Goal: Task Accomplishment & Management: Use online tool/utility

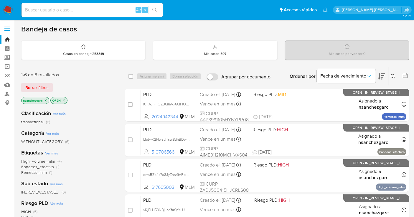
click at [393, 74] on icon at bounding box center [392, 76] width 5 height 5
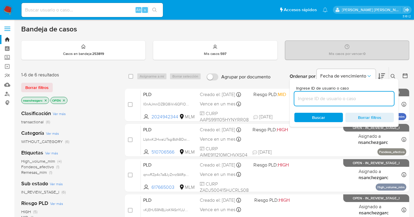
click at [314, 99] on input at bounding box center [343, 99] width 99 height 8
type input "431500831"
click at [318, 117] on div "Buscar Borrar filtros" at bounding box center [343, 117] width 99 height 9
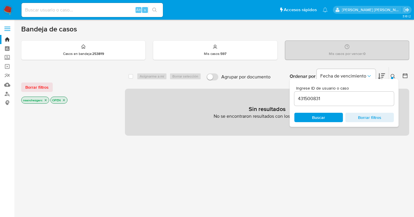
click at [45, 100] on icon "close-filter" at bounding box center [46, 101] width 4 height 4
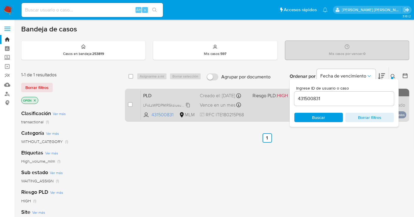
click at [187, 106] on span "LFoLzWPDPMlR5kziusuPEHmL" at bounding box center [167, 105] width 49 height 6
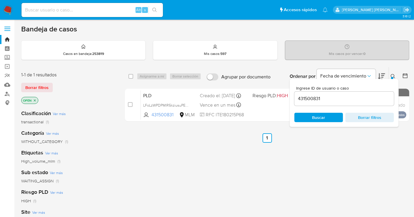
drag, startPoint x: 129, startPoint y: 104, endPoint x: 142, endPoint y: 86, distance: 21.7
click at [130, 104] on input "checkbox" at bounding box center [130, 104] width 5 height 5
checkbox input "true"
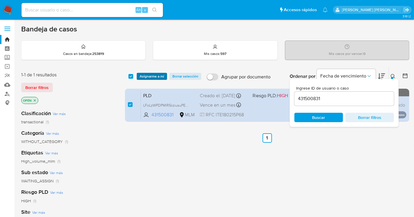
click at [145, 77] on span "Asignarme a mí" at bounding box center [152, 77] width 24 height 6
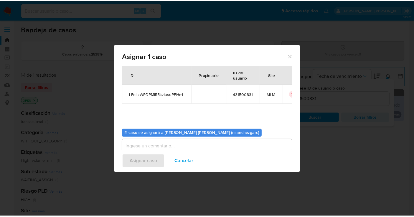
scroll to position [30, 0]
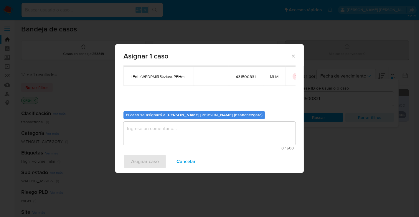
click at [142, 128] on textarea "assign-modal" at bounding box center [209, 134] width 172 height 24
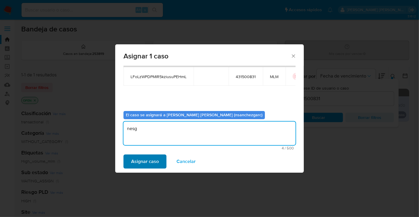
type textarea "nesg"
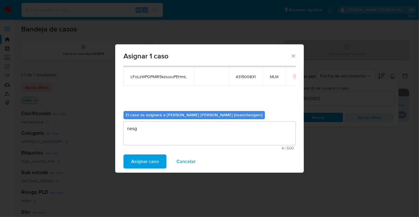
click at [132, 162] on span "Asignar caso" at bounding box center [145, 161] width 28 height 13
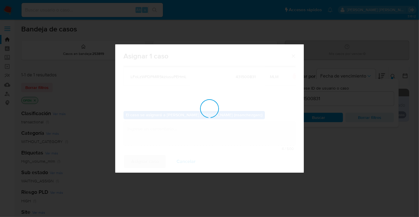
checkbox input "false"
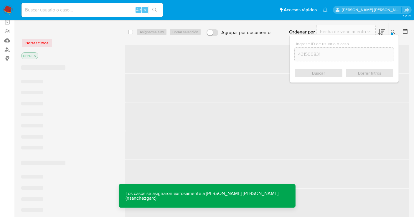
scroll to position [0, 0]
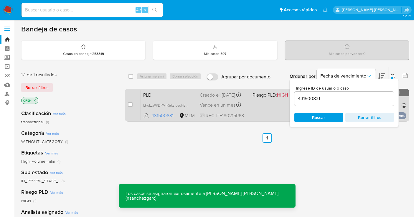
click at [210, 99] on div "Creado el: 12/09/2025 Creado el: 12/09/2025 02:07:26" at bounding box center [224, 95] width 48 height 6
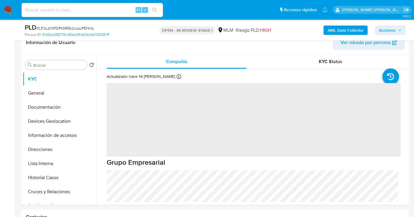
scroll to position [196, 0]
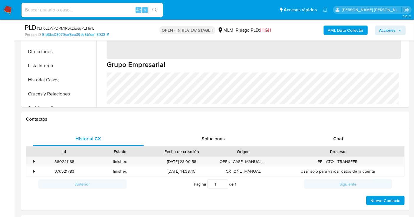
select select "10"
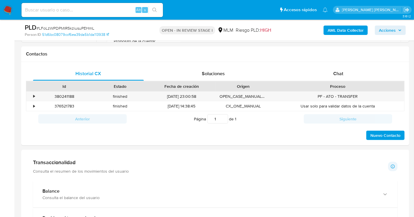
scroll to position [425, 0]
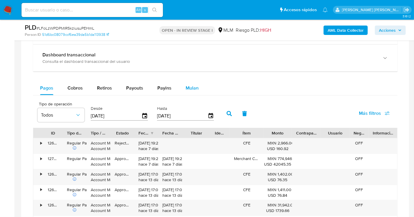
click at [191, 88] on span "Mulan" at bounding box center [191, 88] width 13 height 7
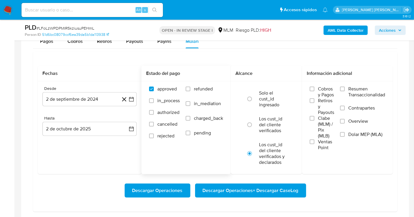
scroll to position [490, 0]
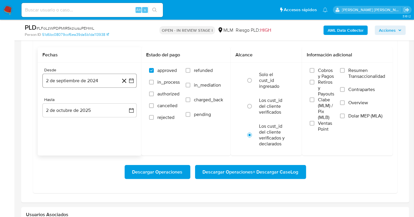
click at [101, 78] on button "2 de septiembre de 2024" at bounding box center [89, 81] width 94 height 14
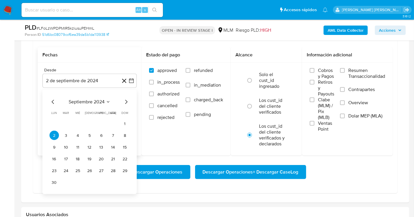
click at [126, 101] on icon "Mes siguiente" at bounding box center [125, 102] width 7 height 7
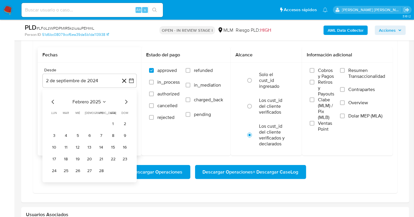
click at [126, 101] on icon "Mes siguiente" at bounding box center [125, 102] width 7 height 7
click at [111, 123] on button "1" at bounding box center [112, 123] width 9 height 9
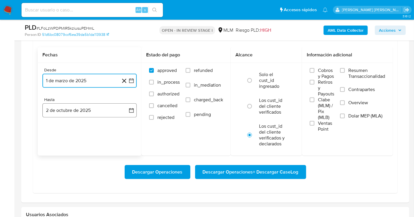
click at [82, 109] on button "2 de octubre de 2025" at bounding box center [89, 111] width 94 height 14
click at [52, 131] on icon "Mes anterior" at bounding box center [53, 132] width 2 height 4
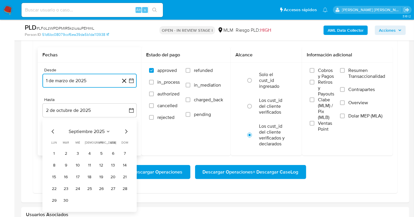
click at [52, 131] on icon "Mes anterior" at bounding box center [53, 132] width 2 height 4
click at [124, 200] on button "31" at bounding box center [124, 200] width 9 height 9
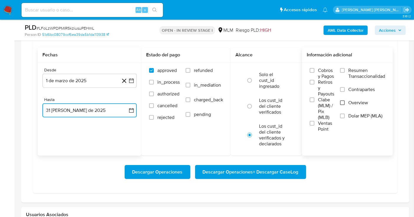
click at [344, 103] on input "Overview" at bounding box center [342, 103] width 5 height 5
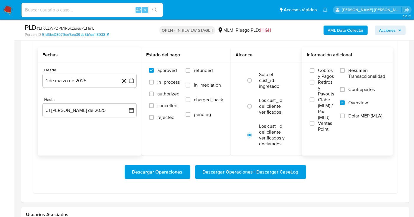
click at [227, 168] on span "Descargar Operaciones + Descargar CaseLog" at bounding box center [250, 172] width 96 height 13
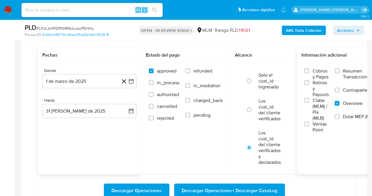
scroll to position [131, 0]
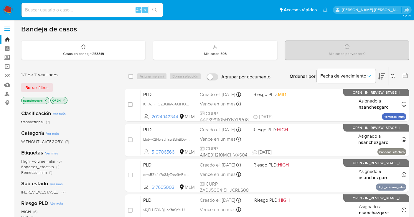
click at [69, 10] on input at bounding box center [91, 10] width 141 height 8
paste input "431500831"
type input "431500831"
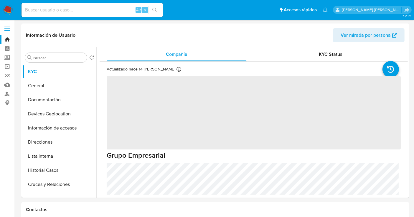
select select "10"
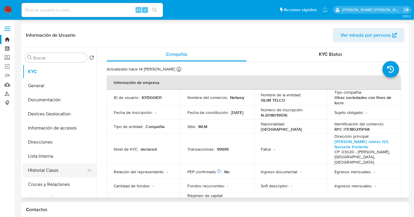
click at [50, 171] on button "Historial Casos" at bounding box center [57, 171] width 69 height 14
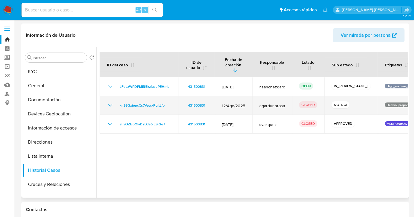
click at [109, 104] on icon "Mostrar/Ocultar" at bounding box center [110, 105] width 4 height 2
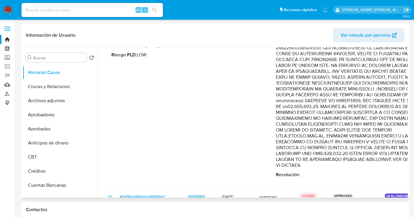
scroll to position [65, 0]
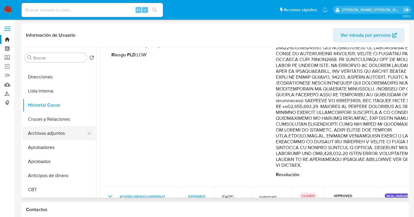
click at [64, 137] on button "Archivos adjuntos" at bounding box center [57, 134] width 69 height 14
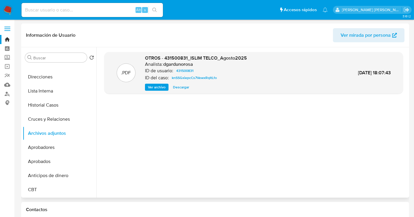
click at [158, 88] on span "Ver archivo" at bounding box center [157, 87] width 18 height 6
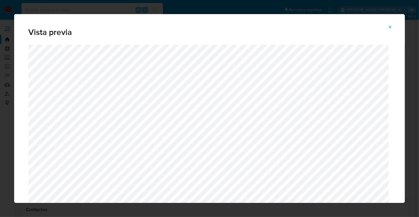
click at [391, 28] on icon "Attachment preview" at bounding box center [389, 27] width 3 height 3
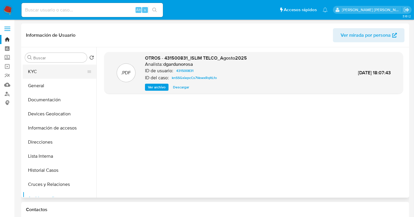
click at [36, 70] on button "KYC" at bounding box center [57, 72] width 69 height 14
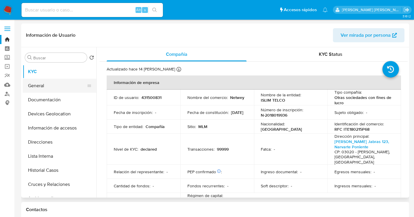
click at [34, 84] on button "General" at bounding box center [57, 86] width 69 height 14
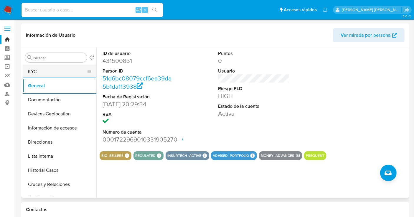
click at [53, 67] on button "KYC" at bounding box center [57, 72] width 69 height 14
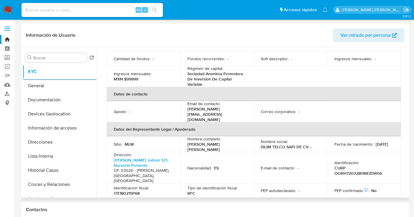
scroll to position [131, 0]
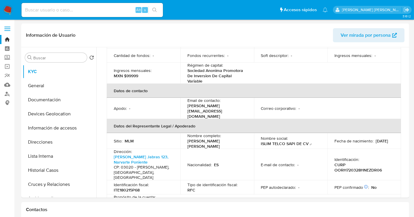
drag, startPoint x: 408, startPoint y: 100, endPoint x: 409, endPoint y: 103, distance: 3.7
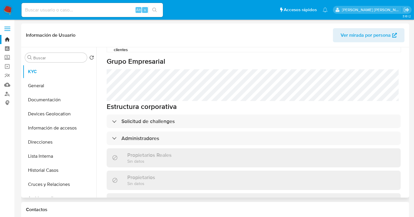
scroll to position [322, 0]
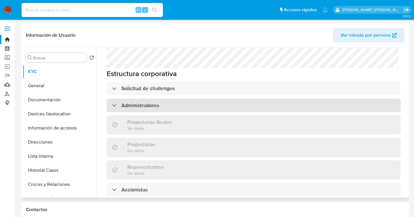
click at [127, 102] on h3 "Administradores" at bounding box center [140, 105] width 38 height 6
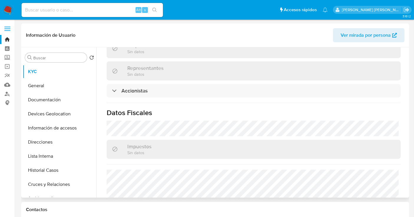
scroll to position [485, 0]
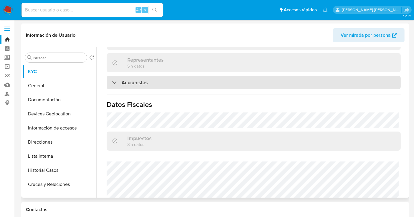
click at [137, 79] on h3 "Accionistas" at bounding box center [134, 82] width 26 height 6
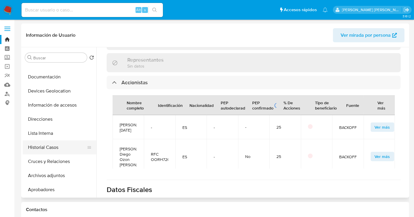
scroll to position [33, 0]
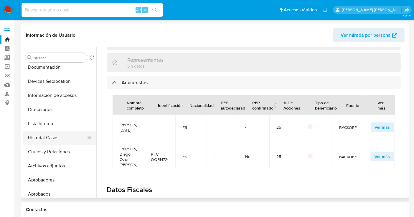
click at [49, 169] on button "Archivos adjuntos" at bounding box center [60, 166] width 74 height 14
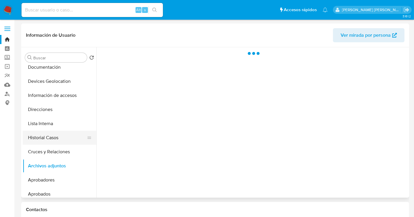
scroll to position [0, 0]
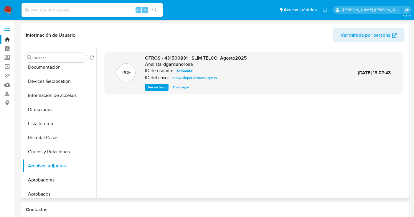
click at [160, 89] on span "Ver archivo" at bounding box center [157, 87] width 18 height 6
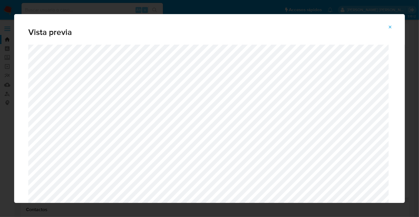
click at [391, 26] on icon "Attachment preview" at bounding box center [389, 27] width 5 height 5
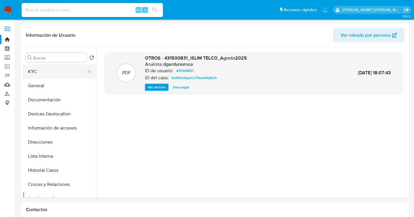
click at [45, 75] on button "KYC" at bounding box center [57, 72] width 69 height 14
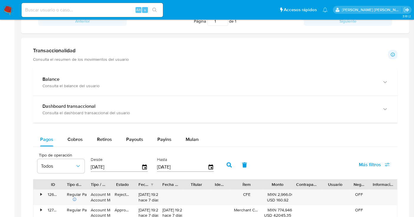
scroll to position [261, 0]
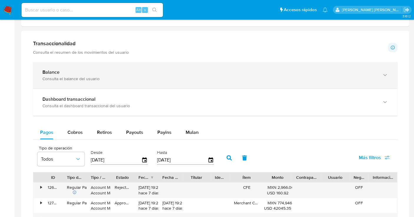
click at [79, 76] on div "Consulta el balance del usuario" at bounding box center [208, 78] width 333 height 5
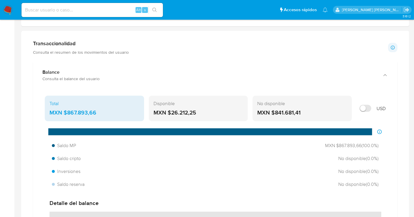
drag, startPoint x: 97, startPoint y: 111, endPoint x: 66, endPoint y: 112, distance: 31.8
click at [66, 112] on div "MXN $867.893,66" at bounding box center [94, 113] width 90 height 8
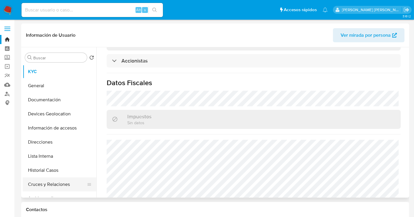
scroll to position [33, 0]
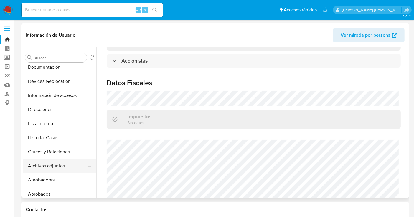
click at [48, 167] on button "Archivos adjuntos" at bounding box center [57, 166] width 69 height 14
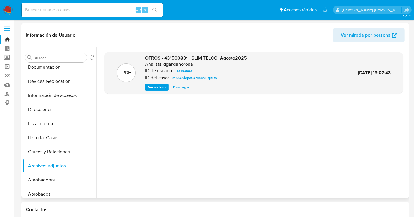
click at [160, 87] on span "Ver archivo" at bounding box center [157, 87] width 18 height 6
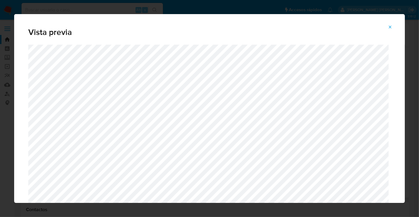
click at [391, 28] on icon "Attachment preview" at bounding box center [389, 27] width 5 height 5
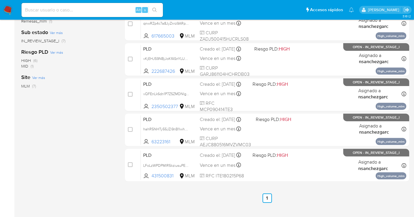
scroll to position [162, 0]
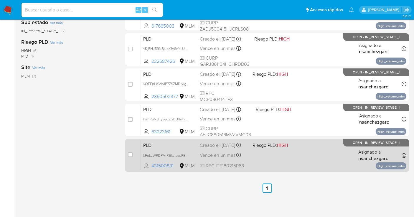
click at [212, 149] on div "Creado el: 12/09/2025 Creado el: 12/09/2025 02:07:26" at bounding box center [224, 145] width 48 height 6
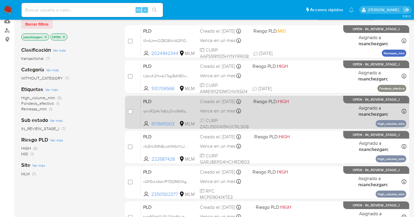
scroll to position [129, 0]
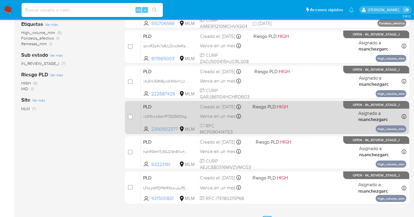
click at [209, 116] on div "PLD vQFEnLk6dn1P7ZSZMDNlgTOt 2350502377 MLM Riesgo PLD: HIGH Creado el: 12/09/2…" at bounding box center [273, 118] width 265 height 30
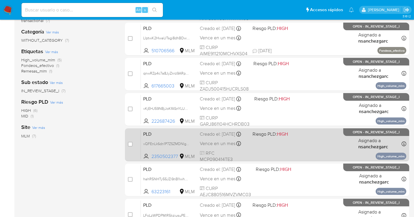
scroll to position [96, 0]
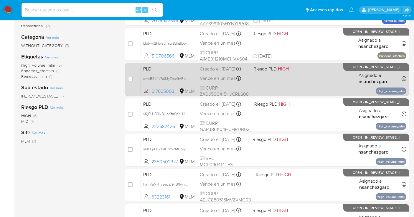
click at [203, 72] on div "Creado el: 12/09/2025 Creado el: 12/09/2025 02:15:49" at bounding box center [224, 69] width 49 height 6
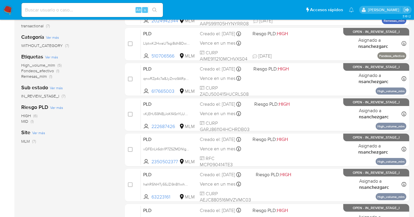
click at [8, 11] on img at bounding box center [8, 10] width 10 height 10
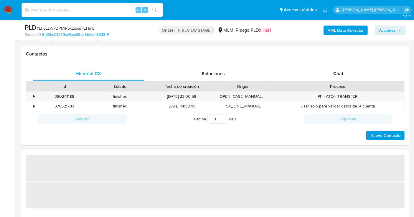
select select "10"
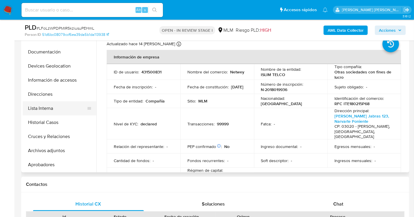
scroll to position [33, 0]
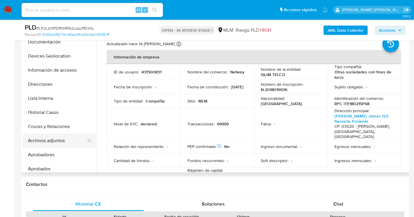
click at [49, 142] on button "Archivos adjuntos" at bounding box center [57, 141] width 69 height 14
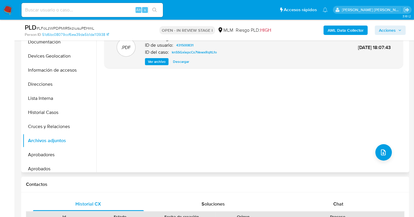
click at [164, 61] on span "Ver archivo" at bounding box center [157, 62] width 18 height 6
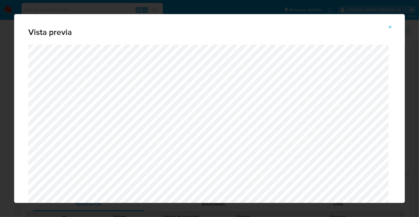
click at [390, 25] on icon "Attachment preview" at bounding box center [389, 27] width 5 height 5
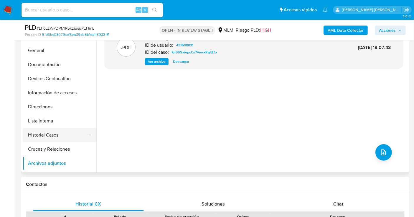
scroll to position [0, 0]
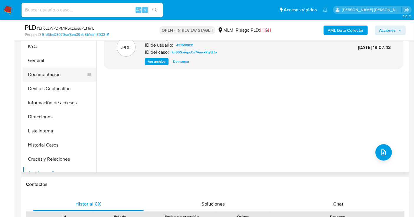
click at [54, 72] on button "Documentación" at bounding box center [57, 75] width 69 height 14
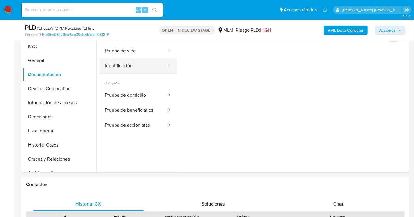
click at [128, 66] on button "Identificación" at bounding box center [133, 66] width 68 height 15
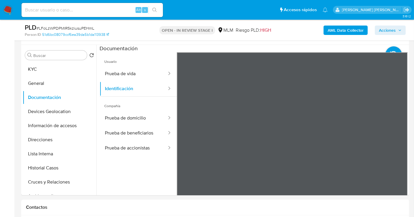
scroll to position [98, 0]
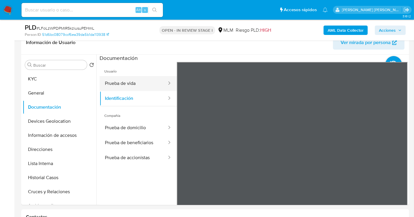
click at [116, 81] on button "Prueba de vida" at bounding box center [133, 83] width 68 height 15
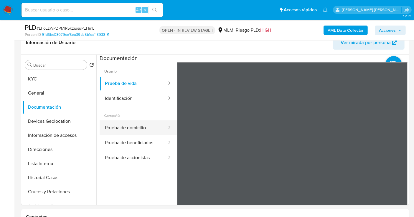
click at [123, 125] on button "Prueba de domicilio" at bounding box center [133, 128] width 68 height 15
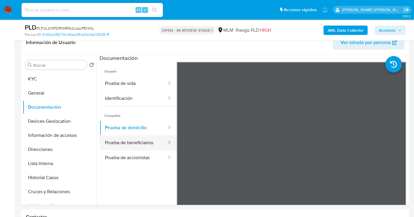
click at [129, 141] on button "Prueba de beneficiarios" at bounding box center [133, 143] width 68 height 15
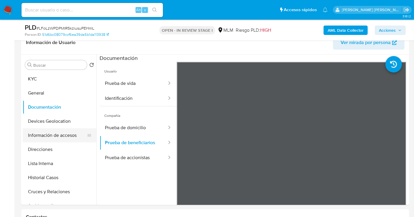
click at [50, 135] on button "Información de accesos" at bounding box center [57, 136] width 69 height 14
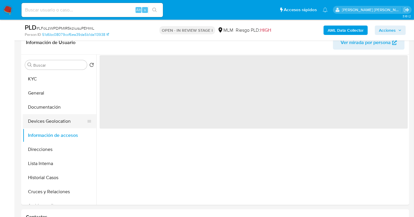
click at [47, 120] on button "Devices Geolocation" at bounding box center [57, 121] width 69 height 14
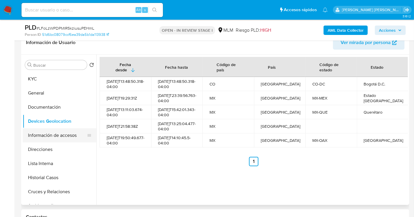
click at [50, 137] on button "Información de accesos" at bounding box center [57, 136] width 69 height 14
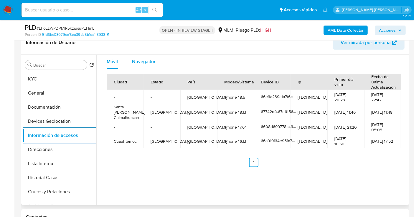
click at [145, 64] on span "Navegador" at bounding box center [144, 61] width 24 height 7
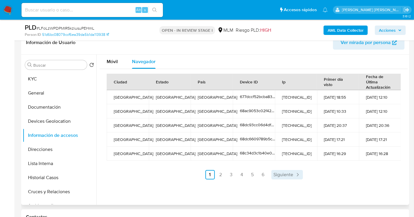
click at [285, 176] on span "Siguiente" at bounding box center [283, 175] width 20 height 5
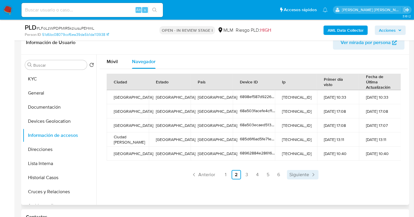
click at [295, 173] on span "Siguiente" at bounding box center [299, 175] width 20 height 5
click at [312, 170] on link "Siguiente" at bounding box center [302, 174] width 31 height 9
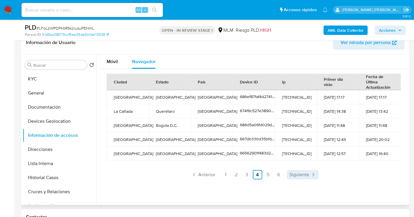
click at [297, 176] on span "Siguiente" at bounding box center [299, 175] width 20 height 5
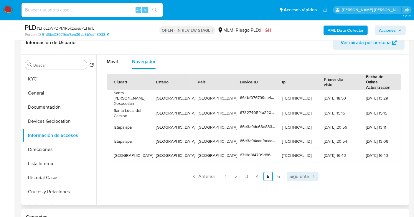
click at [308, 172] on link "Siguiente" at bounding box center [302, 176] width 31 height 9
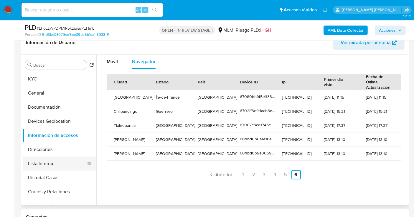
click at [40, 162] on button "Lista Interna" at bounding box center [57, 164] width 69 height 14
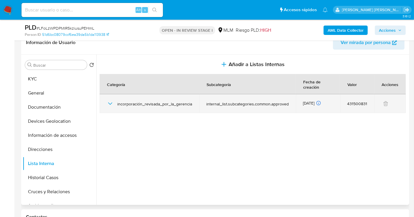
click at [113, 104] on icon "button" at bounding box center [110, 103] width 7 height 7
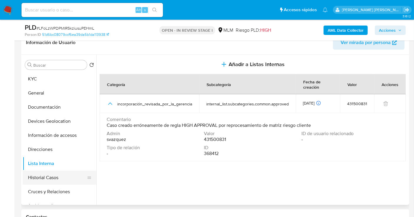
click at [54, 180] on button "Historial Casos" at bounding box center [57, 178] width 69 height 14
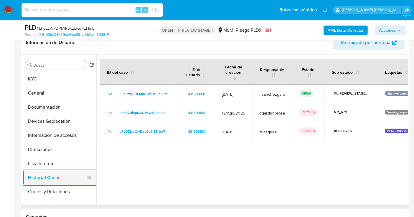
scroll to position [33, 0]
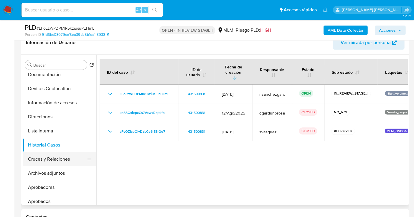
click at [49, 156] on button "Cruces y Relaciones" at bounding box center [57, 159] width 69 height 14
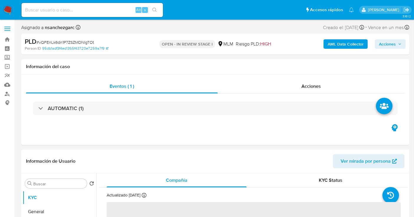
select select "10"
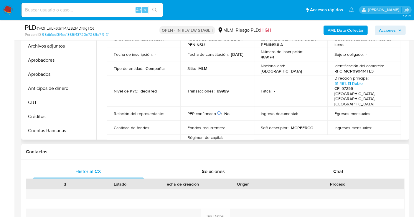
scroll to position [98, 0]
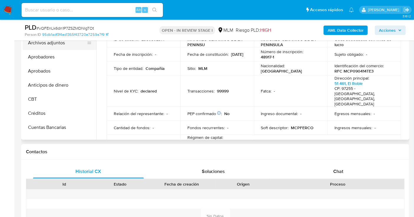
click at [55, 44] on button "Archivos adjuntos" at bounding box center [57, 43] width 69 height 14
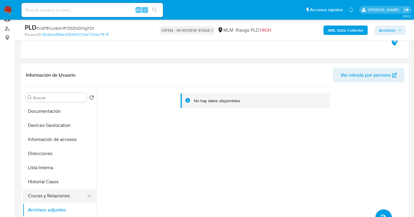
scroll to position [0, 0]
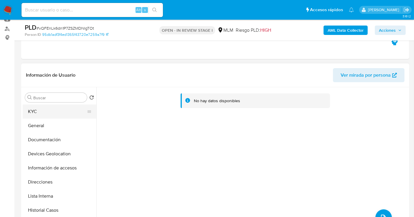
click at [30, 111] on button "KYC" at bounding box center [57, 112] width 69 height 14
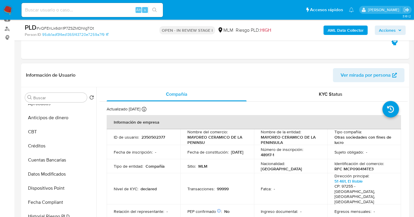
scroll to position [131, 0]
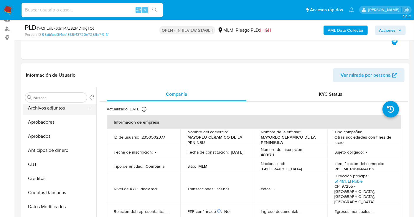
click at [54, 111] on button "Archivos adjuntos" at bounding box center [57, 108] width 69 height 14
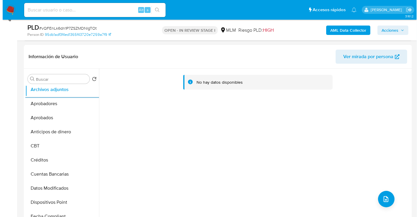
scroll to position [98, 0]
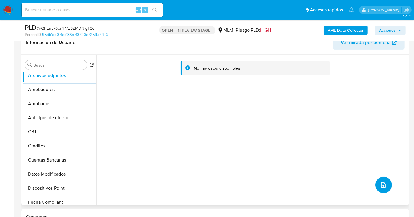
click at [379, 187] on icon "upload-file" at bounding box center [382, 185] width 7 height 7
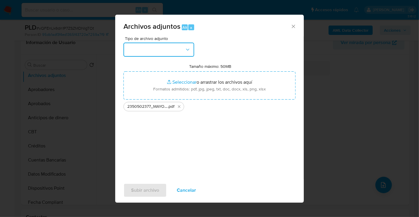
click at [148, 48] on button "button" at bounding box center [158, 50] width 71 height 14
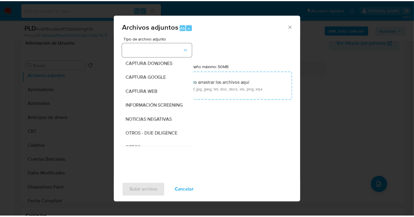
scroll to position [30, 0]
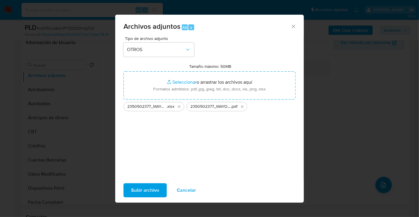
click at [143, 189] on span "Subir archivo" at bounding box center [145, 190] width 28 height 13
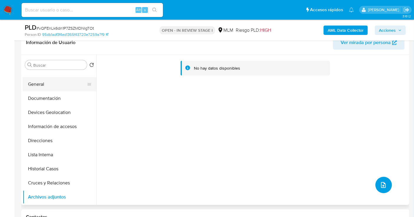
scroll to position [0, 0]
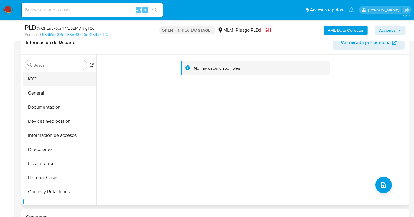
click at [36, 78] on button "KYC" at bounding box center [57, 79] width 69 height 14
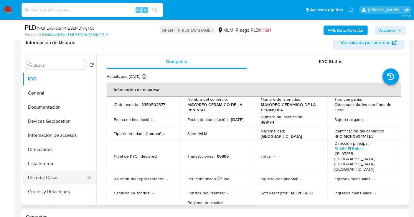
click at [54, 180] on button "Historial Casos" at bounding box center [57, 178] width 69 height 14
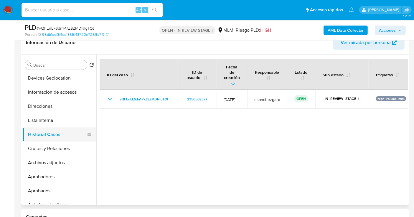
scroll to position [65, 0]
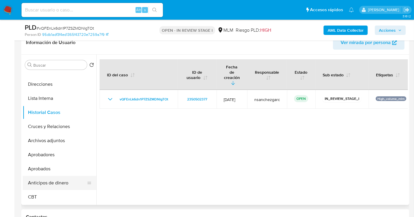
click at [55, 183] on button "Anticipos de dinero" at bounding box center [57, 183] width 69 height 14
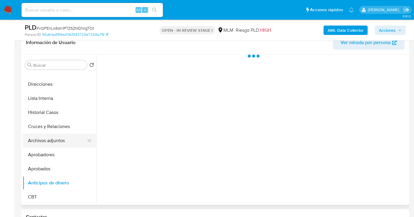
click at [49, 138] on button "Archivos adjuntos" at bounding box center [57, 141] width 69 height 14
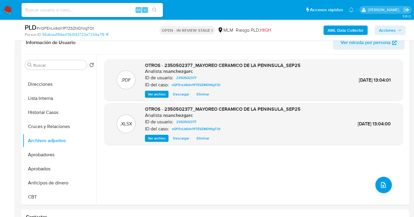
drag, startPoint x: 385, startPoint y: 31, endPoint x: 381, endPoint y: 33, distance: 4.7
click at [386, 31] on span "Acciones" at bounding box center [386, 30] width 17 height 9
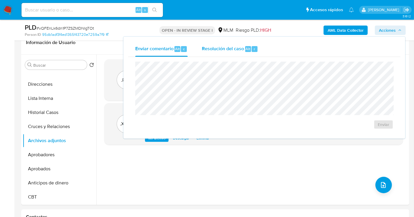
click at [223, 50] on span "Resolución del caso" at bounding box center [223, 48] width 42 height 7
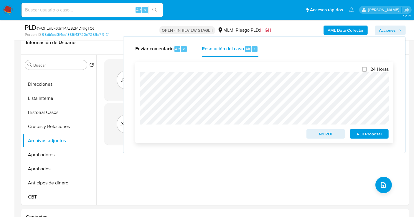
scroll to position [131, 0]
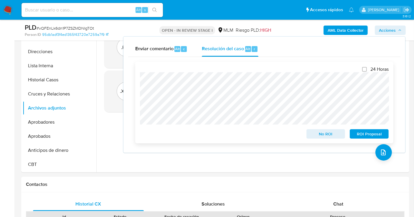
click at [315, 133] on span "No ROI" at bounding box center [325, 134] width 31 height 8
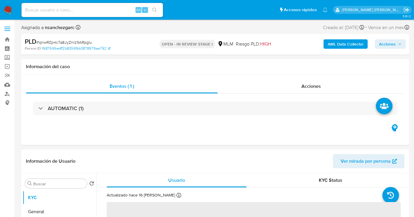
select select "10"
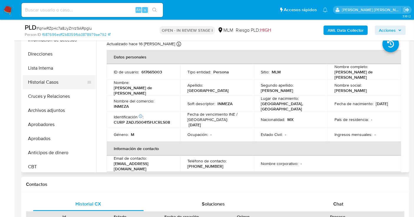
scroll to position [65, 0]
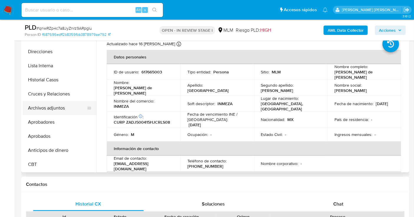
click at [46, 108] on button "Archivos adjuntos" at bounding box center [57, 108] width 69 height 14
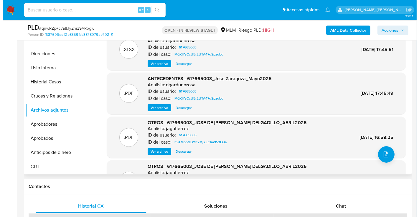
scroll to position [98, 0]
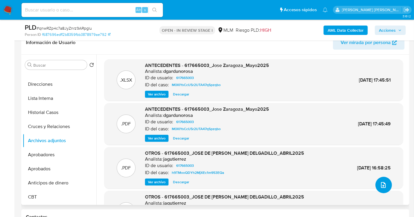
click at [381, 182] on icon "upload-file" at bounding box center [383, 185] width 5 height 6
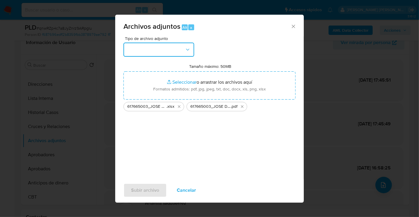
click at [149, 49] on button "button" at bounding box center [158, 50] width 71 height 14
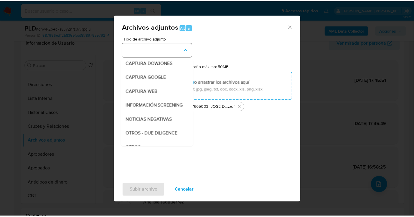
scroll to position [30, 0]
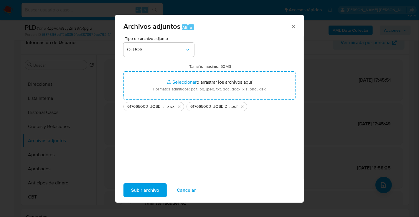
click at [144, 193] on span "Subir archivo" at bounding box center [145, 190] width 28 height 13
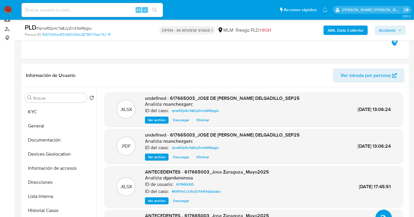
scroll to position [33, 0]
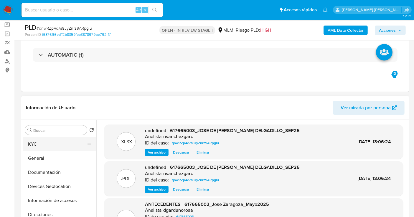
click at [41, 147] on button "KYC" at bounding box center [57, 144] width 69 height 14
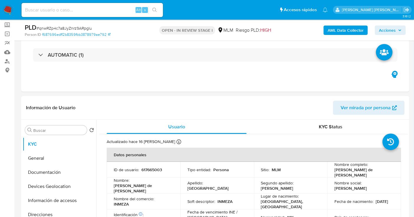
click at [386, 29] on span "Acciones" at bounding box center [386, 30] width 17 height 9
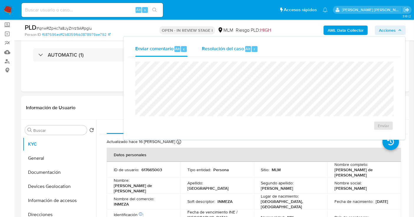
click at [210, 50] on span "Resolución del caso" at bounding box center [223, 48] width 42 height 7
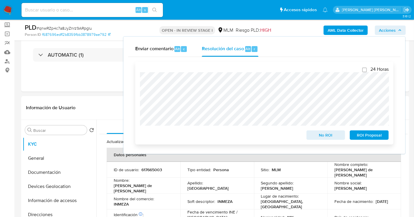
click at [323, 137] on span "No ROI" at bounding box center [325, 135] width 31 height 8
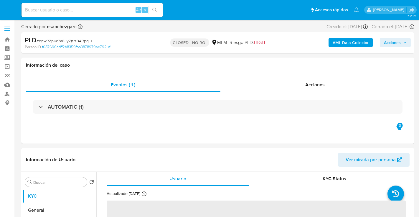
select select "10"
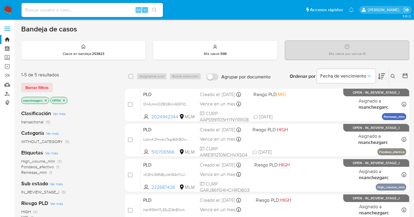
click at [391, 77] on icon at bounding box center [392, 76] width 5 height 5
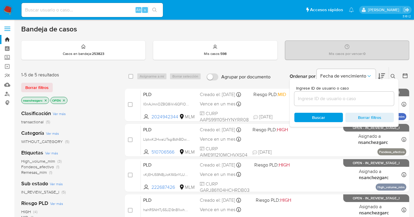
click at [305, 97] on input at bounding box center [343, 99] width 99 height 8
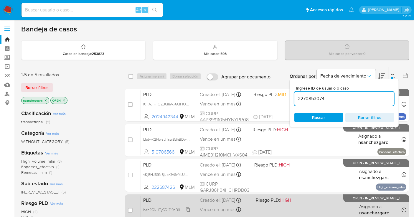
type input "2270853074"
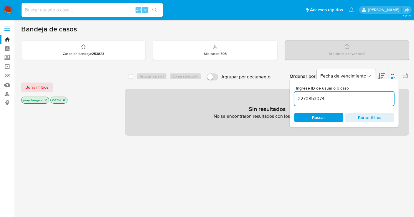
click at [46, 101] on icon "close-filter" at bounding box center [46, 101] width 4 height 4
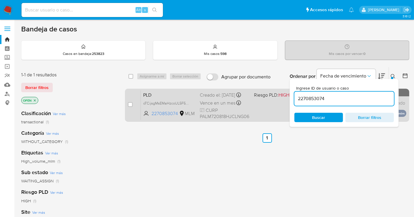
click at [189, 106] on span "oTCijsgMsEMaHzcoUL5F5nuT" at bounding box center [167, 103] width 48 height 6
click at [130, 104] on input "checkbox" at bounding box center [130, 104] width 5 height 5
checkbox input "true"
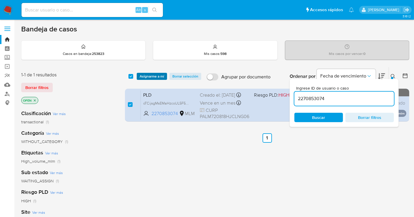
click at [146, 79] on span "Asignarme a mí" at bounding box center [152, 77] width 24 height 6
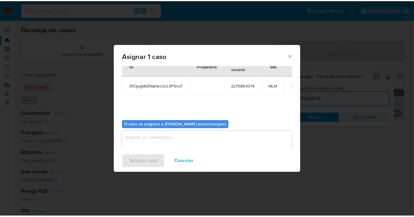
scroll to position [30, 0]
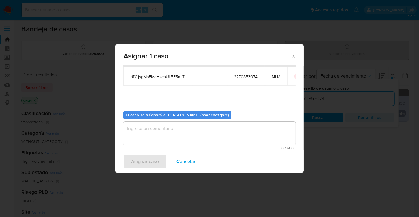
click at [149, 127] on textarea "assign-modal" at bounding box center [209, 134] width 172 height 24
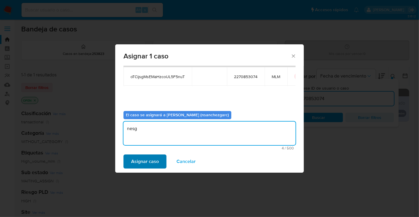
type textarea "nesg"
click at [149, 167] on span "Asignar caso" at bounding box center [145, 161] width 28 height 13
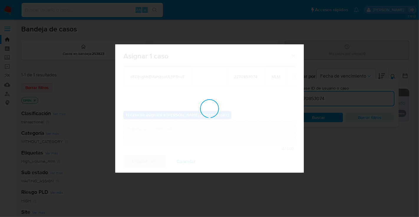
checkbox input "false"
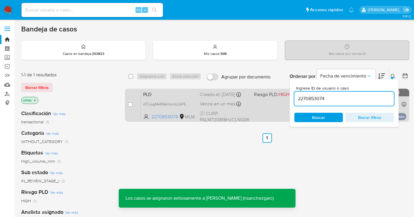
click at [220, 98] on div "Creado el: [DATE] Creado el: [DATE] 02:09:15" at bounding box center [224, 95] width 49 height 6
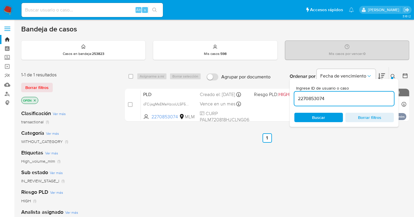
click at [6, 10] on img at bounding box center [8, 10] width 10 height 10
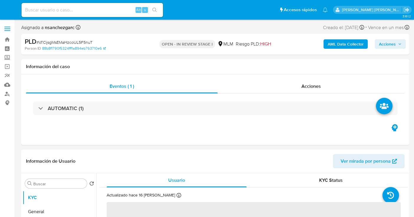
select select "10"
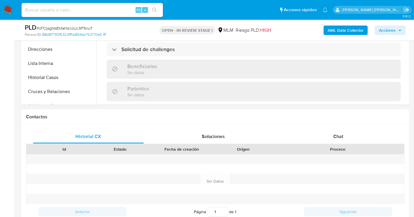
scroll to position [196, 0]
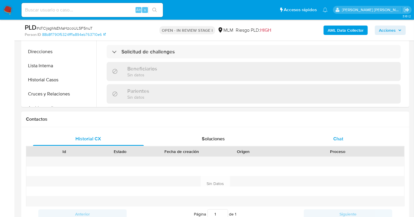
click at [340, 138] on span "Chat" at bounding box center [338, 139] width 10 height 7
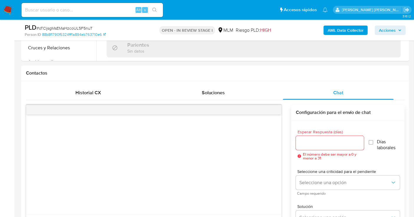
scroll to position [261, 0]
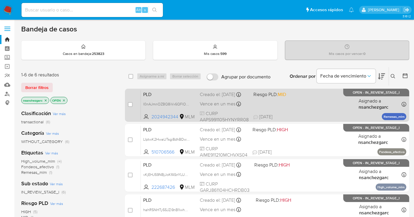
click at [215, 106] on div "Vence en un mes Vence el [DATE] 02:17:20" at bounding box center [224, 104] width 49 height 8
click at [221, 98] on div "Creado el: 12/09/2025 Creado el: 12/09/2025 02:17:20" at bounding box center [224, 95] width 49 height 6
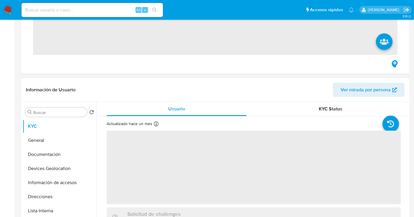
scroll to position [196, 0]
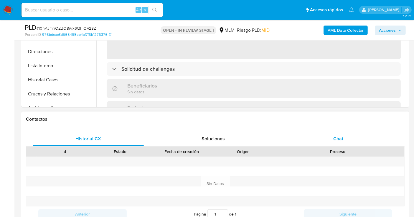
click at [338, 137] on span "Chat" at bounding box center [338, 139] width 10 height 7
select select "10"
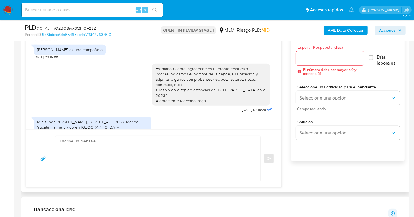
scroll to position [294, 0]
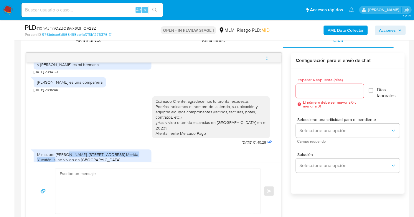
drag, startPoint x: 65, startPoint y: 143, endPoint x: 145, endPoint y: 145, distance: 79.8
click at [145, 152] on div "Minisuper Tony, Calle 24 #256 Las Brisas Merida Yucatán, si he vivido en Estado…" at bounding box center [92, 157] width 111 height 11
copy div "Calle 24 #256 Las Brisas Merida Yucatán, si"
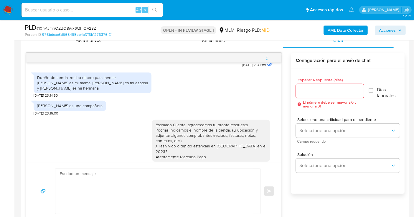
scroll to position [84, 0]
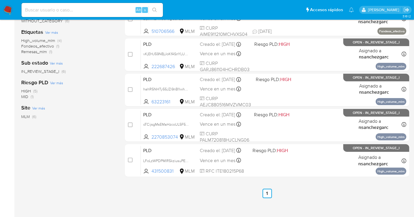
scroll to position [131, 0]
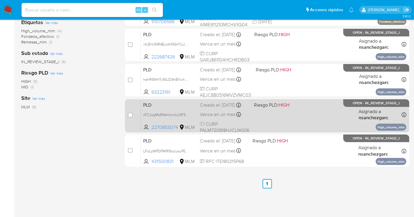
click at [200, 107] on div "Creado el: [DATE] Creado el: [DATE] 02:09:15" at bounding box center [224, 105] width 49 height 6
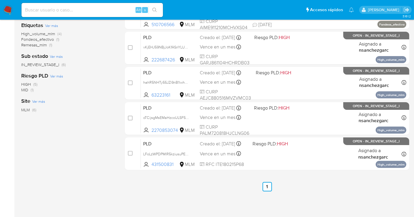
scroll to position [33, 0]
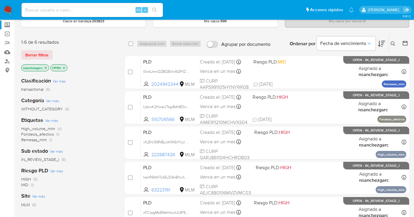
click at [7, 28] on label "Screening" at bounding box center [35, 25] width 70 height 9
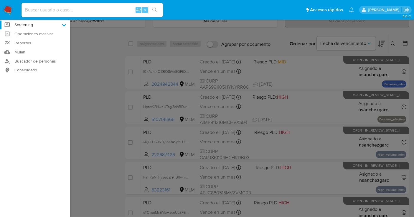
click at [0, 0] on input "Screening" at bounding box center [0, 0] width 0 height 0
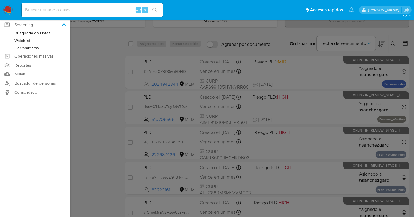
click at [26, 47] on link "Herramientas" at bounding box center [35, 47] width 70 height 7
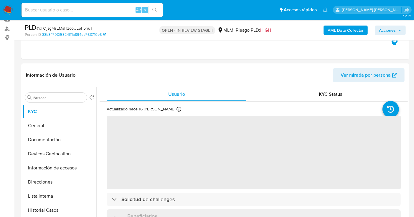
select select "10"
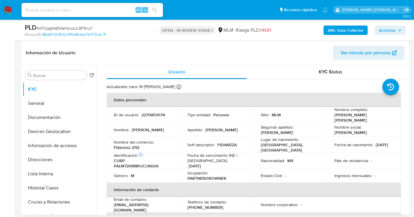
scroll to position [98, 0]
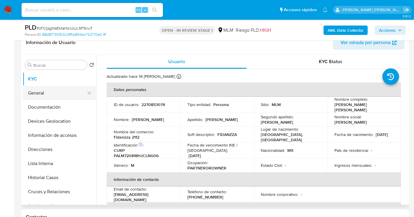
click at [32, 94] on button "General" at bounding box center [57, 93] width 69 height 14
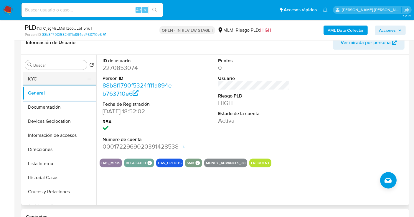
click at [39, 76] on button "KYC" at bounding box center [57, 79] width 69 height 14
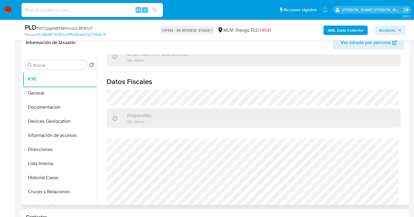
scroll to position [367, 0]
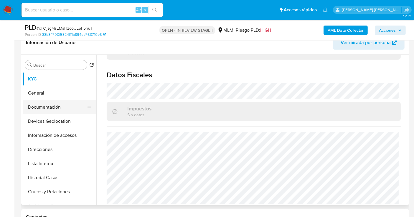
click at [38, 107] on button "Documentación" at bounding box center [57, 107] width 69 height 14
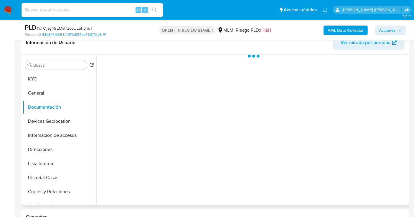
scroll to position [0, 0]
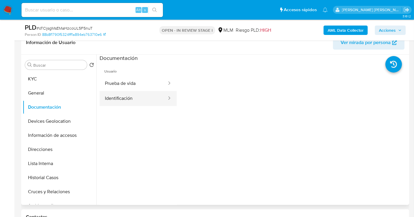
click at [124, 100] on button "Identificación" at bounding box center [133, 98] width 68 height 15
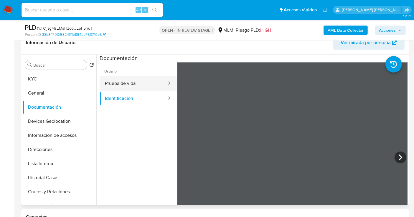
click at [124, 85] on button "Prueba de vida" at bounding box center [133, 83] width 68 height 15
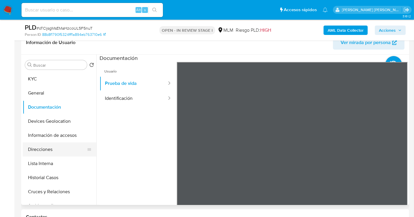
click at [38, 154] on button "Direcciones" at bounding box center [57, 150] width 69 height 14
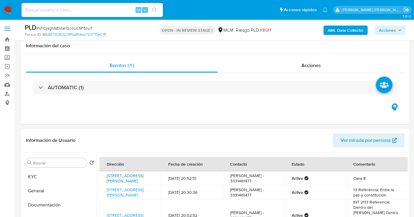
scroll to position [131, 0]
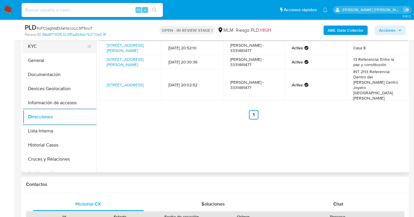
click at [40, 48] on button "KYC" at bounding box center [57, 46] width 69 height 14
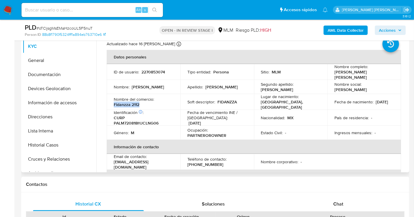
drag, startPoint x: 144, startPoint y: 105, endPoint x: 110, endPoint y: 105, distance: 33.6
click at [110, 105] on td "Nombre del comercio : Fidanzza 2112" at bounding box center [144, 102] width 74 height 16
copy p "Fidanzza 2112"
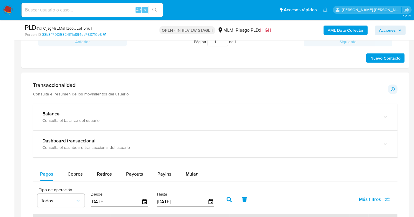
scroll to position [360, 0]
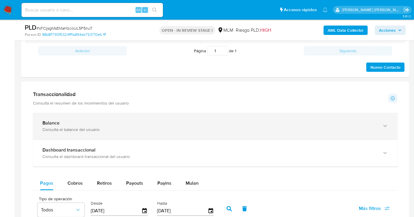
click at [152, 134] on div "Balance Consulta el balance del usuario" at bounding box center [215, 126] width 364 height 27
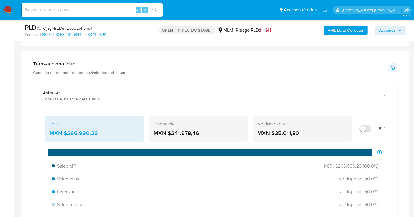
scroll to position [398, 0]
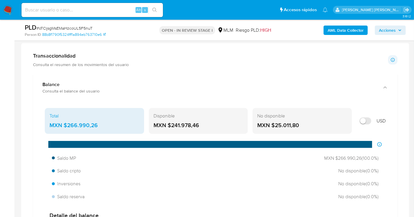
click at [91, 125] on div "MXN $266.990,26" at bounding box center [94, 126] width 90 height 8
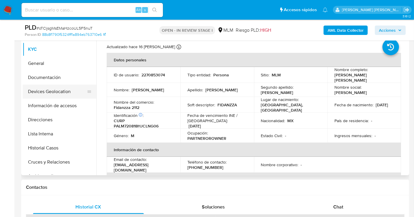
scroll to position [71, 0]
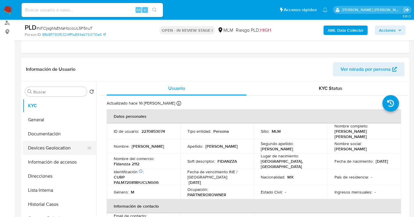
click at [60, 151] on button "Devices Geolocation" at bounding box center [57, 148] width 69 height 14
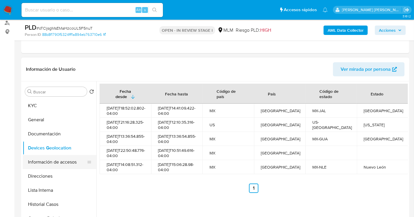
click at [62, 163] on button "Información de accesos" at bounding box center [57, 162] width 69 height 14
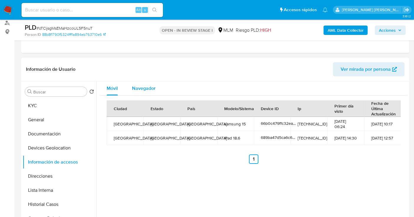
click at [146, 89] on span "Navegador" at bounding box center [144, 88] width 24 height 7
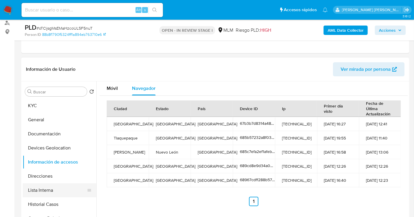
click at [45, 192] on button "Lista Interna" at bounding box center [57, 191] width 69 height 14
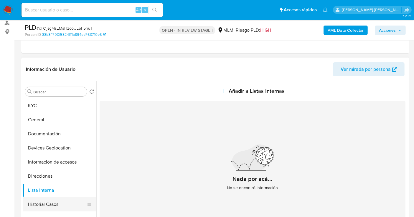
click at [56, 202] on button "Historial Casos" at bounding box center [57, 205] width 69 height 14
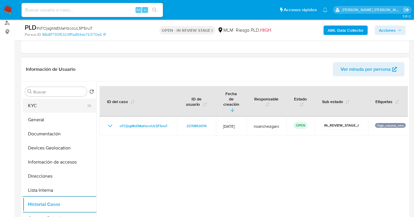
click at [46, 110] on button "KYC" at bounding box center [57, 106] width 69 height 14
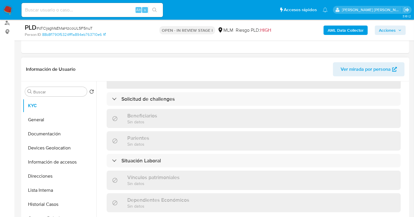
scroll to position [98, 0]
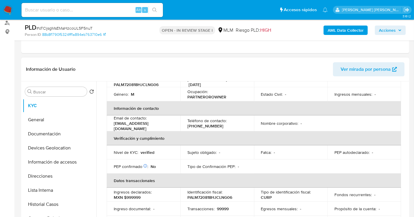
click at [221, 123] on div "Teléfono de contacto : (33) 39002075" at bounding box center [216, 123] width 59 height 11
drag, startPoint x: 157, startPoint y: 125, endPoint x: 109, endPoint y: 126, distance: 48.9
click at [109, 126] on td "Email de contacto : fidanzzamp@gmail.com" at bounding box center [144, 124] width 74 height 16
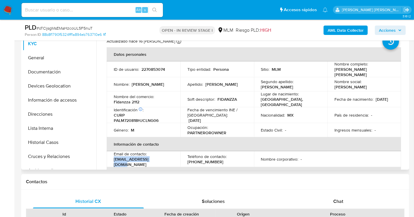
scroll to position [104, 0]
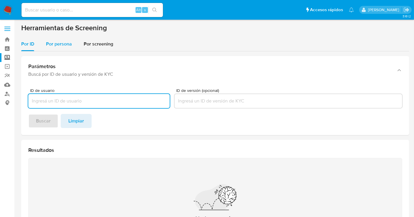
click at [63, 44] on span "Por persona" at bounding box center [59, 44] width 26 height 7
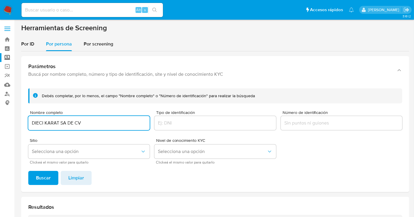
click at [51, 124] on input "DIECI KARAT SA DE CV" at bounding box center [88, 123] width 121 height 8
paste input "TECNOLOGIA DE IMPORTACION DE OCCIDENTE"
type input "TECNOLOGIA DE IMPORTACION DE OCCIDENTE"
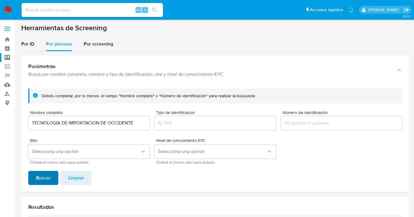
click at [39, 175] on span "Buscar" at bounding box center [43, 178] width 15 height 13
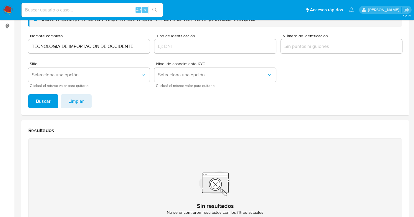
scroll to position [6, 0]
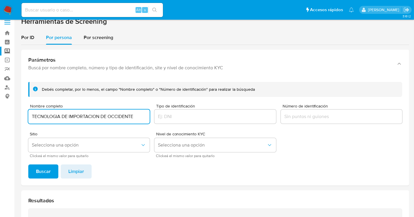
click at [135, 117] on input "TECNOLOGIA DE IMPORTACION DE OCCIDENTE" at bounding box center [88, 117] width 121 height 8
type input "TECNOLOGIA DE IMPORTACION DE OCCIDENTE SA DE CV"
click at [50, 167] on button "Buscar" at bounding box center [43, 172] width 30 height 14
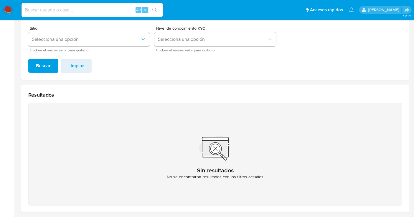
scroll to position [39, 0]
